Goal: Task Accomplishment & Management: Manage account settings

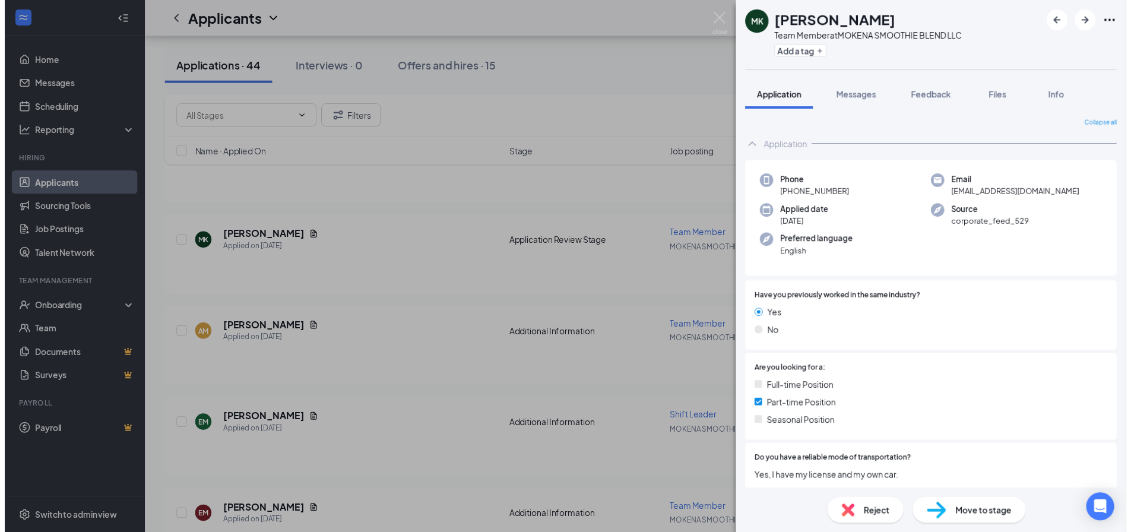
scroll to position [671, 0]
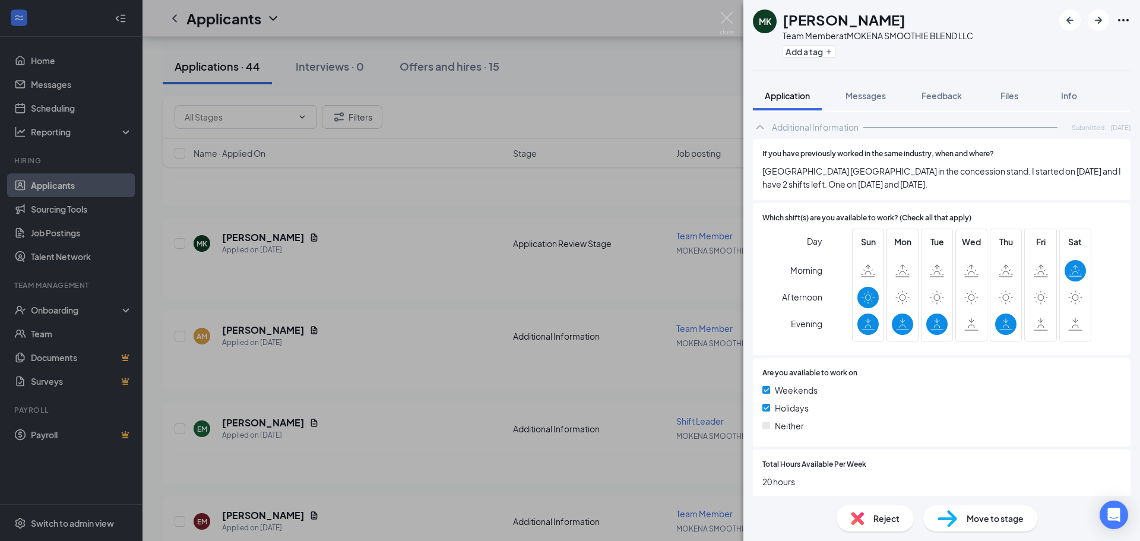
click at [610, 128] on div "MK [PERSON_NAME] Team Member at MOKENA SMOOTHIE BLEND LLC Add a tag Application…" at bounding box center [570, 270] width 1140 height 541
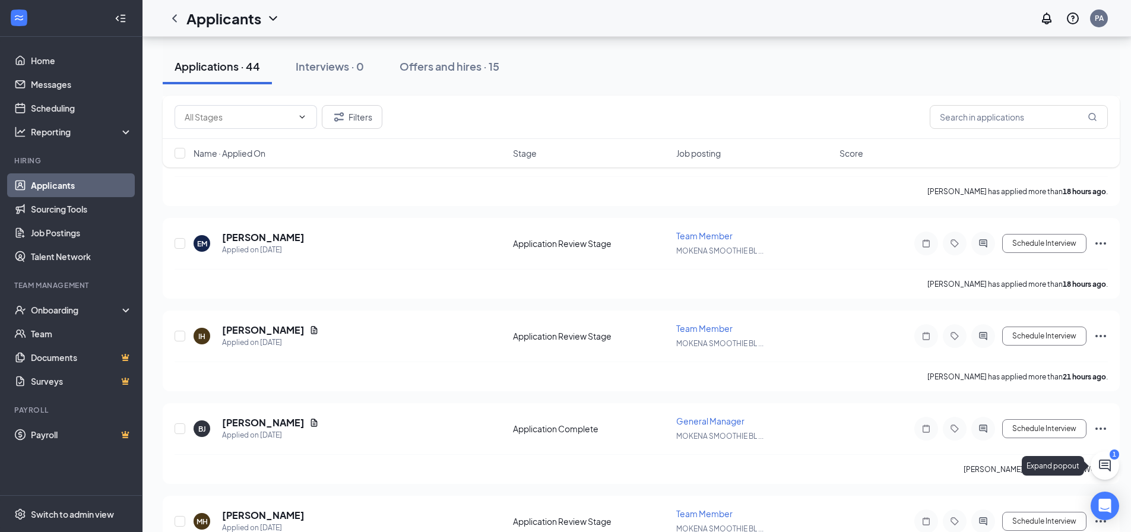
click at [1102, 473] on button at bounding box center [1104, 465] width 28 height 28
click at [964, 518] on div "Chat 1" at bounding box center [965, 516] width 182 height 19
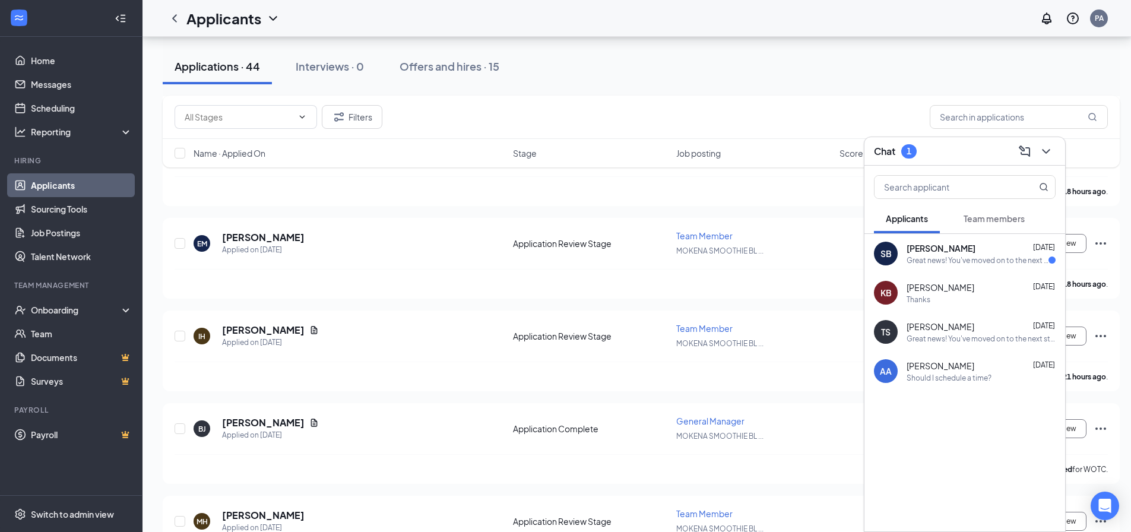
click at [994, 265] on div "Great news! You've moved on to the next stage of the application. We have a few…" at bounding box center [977, 260] width 142 height 10
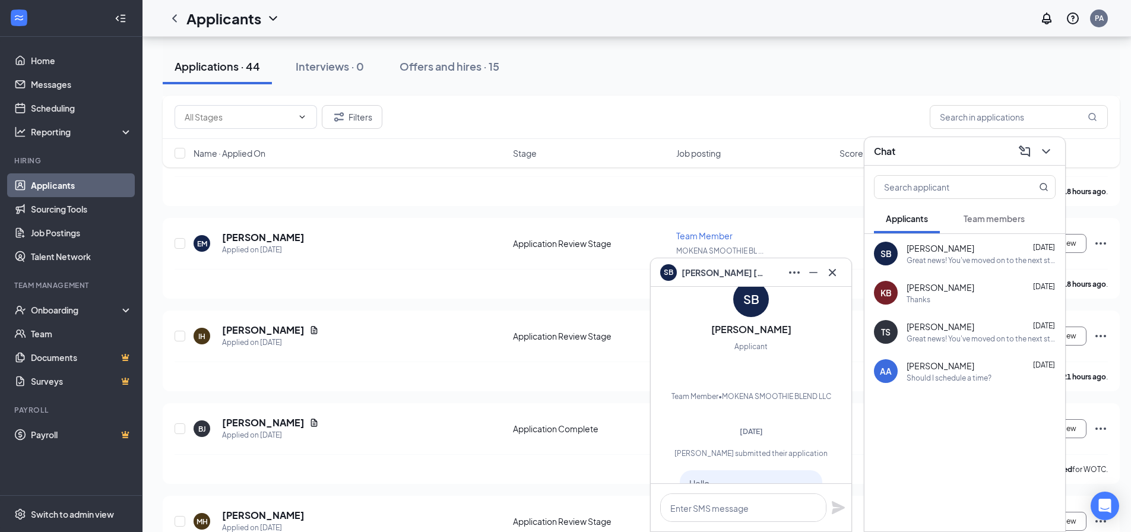
scroll to position [-475, 0]
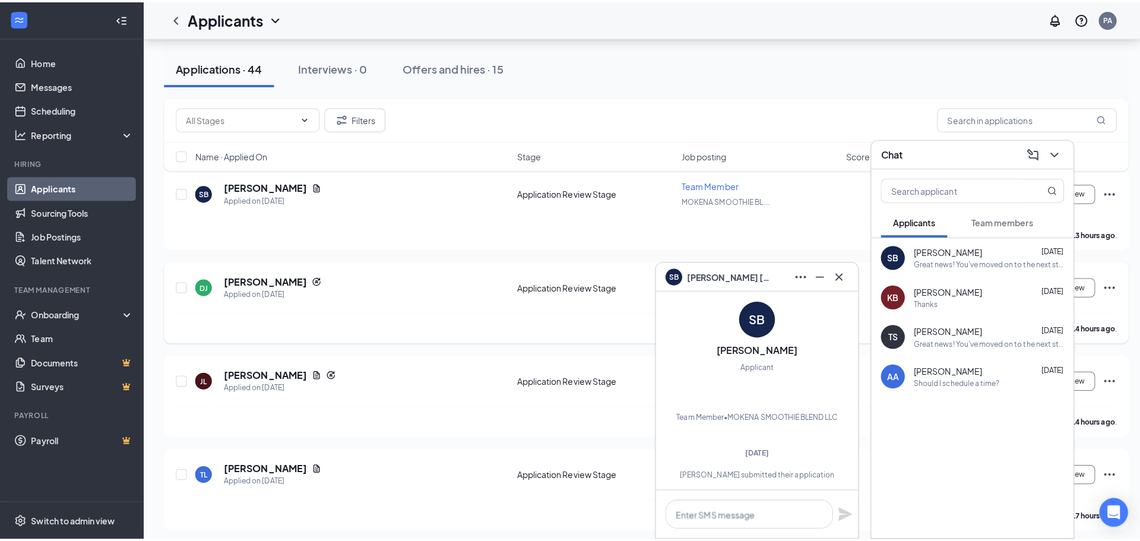
scroll to position [0, 0]
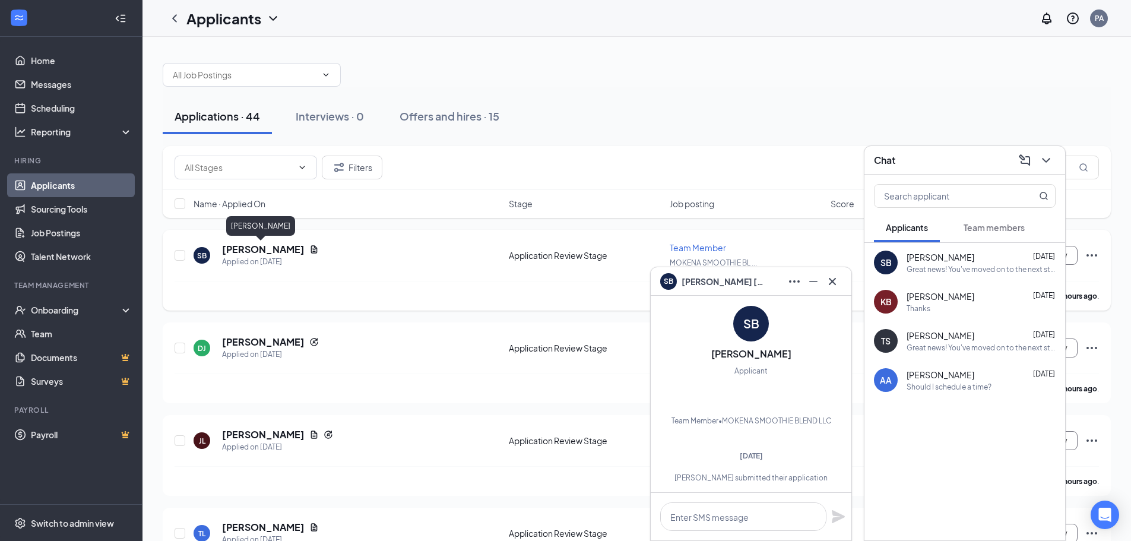
click at [267, 250] on h5 "[PERSON_NAME]" at bounding box center [263, 249] width 83 height 13
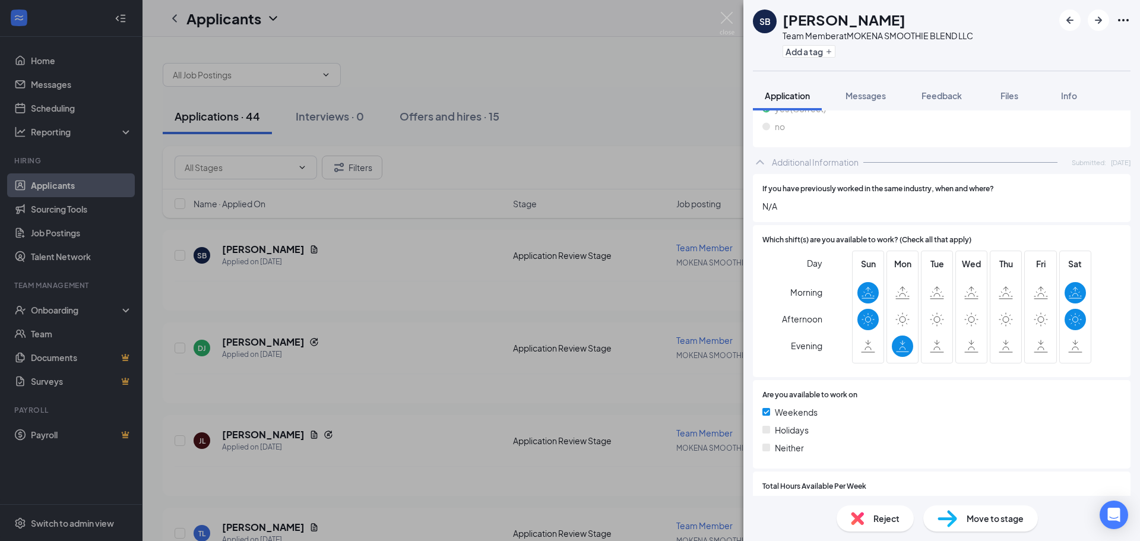
scroll to position [649, 0]
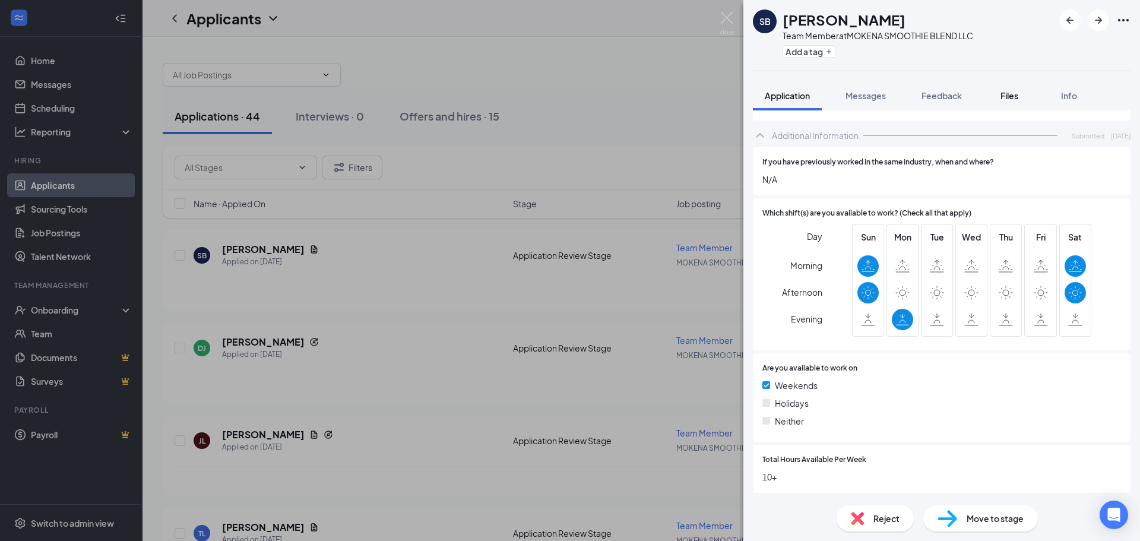
drag, startPoint x: 1012, startPoint y: 93, endPoint x: 997, endPoint y: 102, distance: 17.8
click at [1010, 97] on span "Files" at bounding box center [1009, 95] width 18 height 11
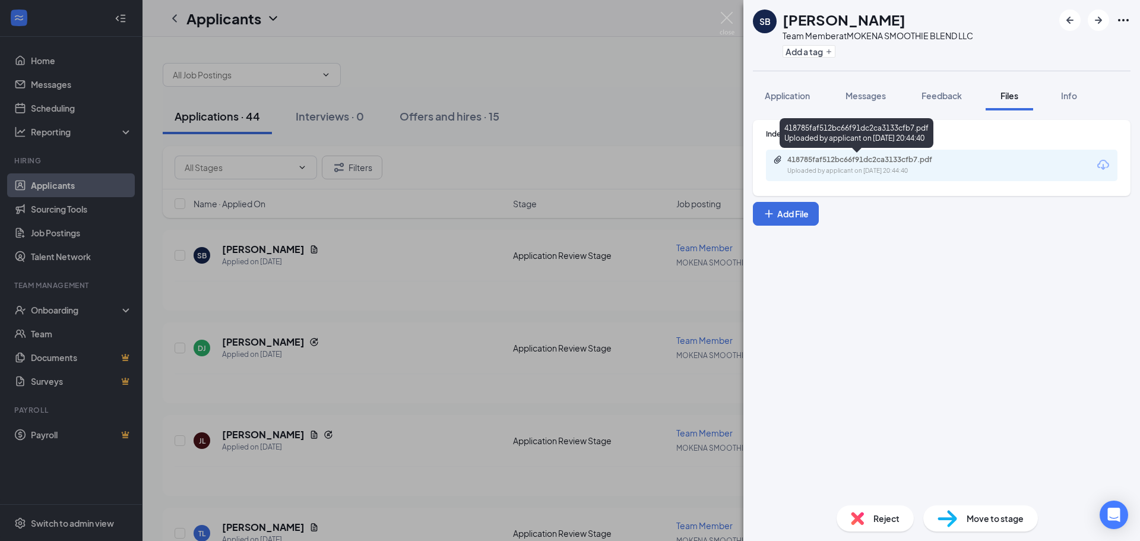
click at [891, 170] on div "Uploaded by applicant on [DATE] 20:44:40" at bounding box center [876, 170] width 178 height 9
drag, startPoint x: 539, startPoint y: 115, endPoint x: 536, endPoint y: 151, distance: 36.9
click at [537, 115] on div "SB [PERSON_NAME] Team Member at MOKENA SMOOTHIE BLEND LLC Add a tag Application…" at bounding box center [570, 270] width 1140 height 541
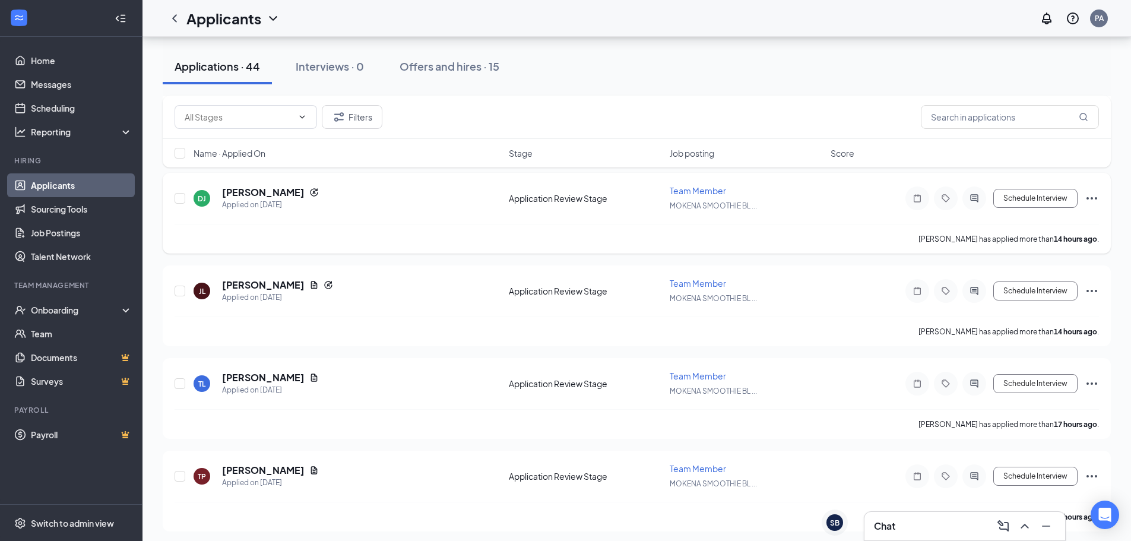
scroll to position [178, 0]
